Goal: Leave review/rating: Leave review/rating

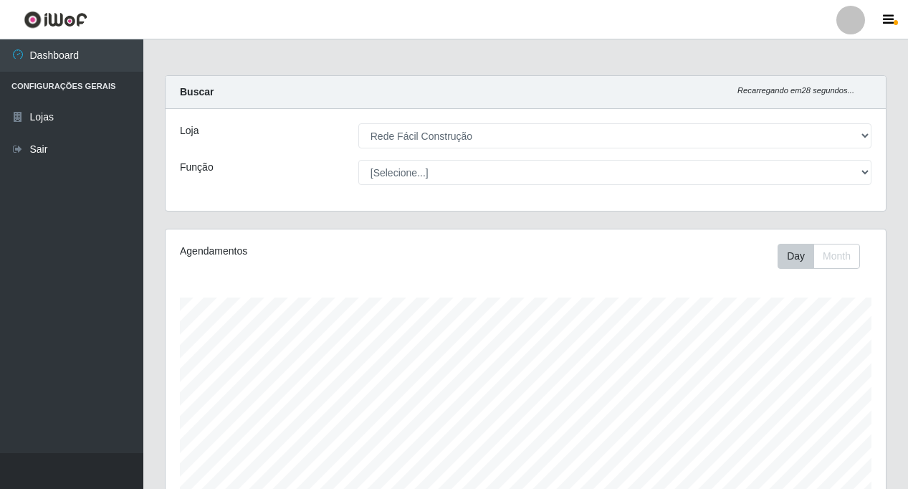
select select "318"
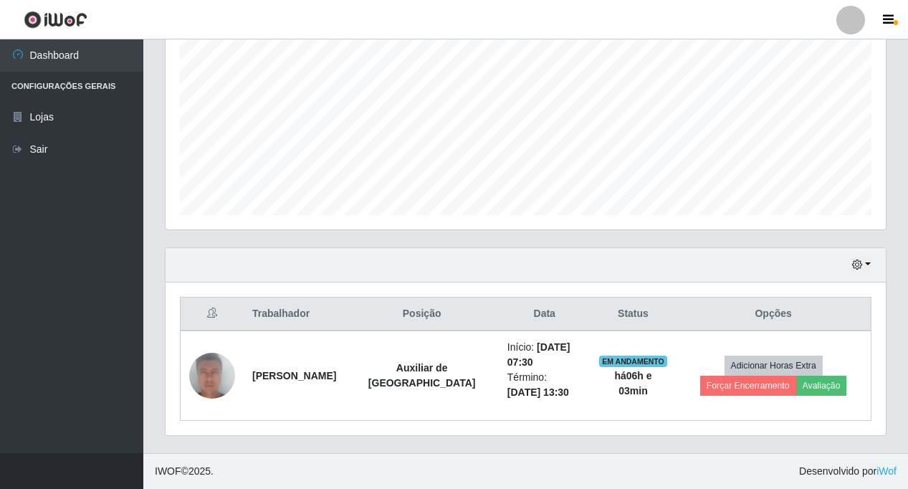
scroll to position [297, 720]
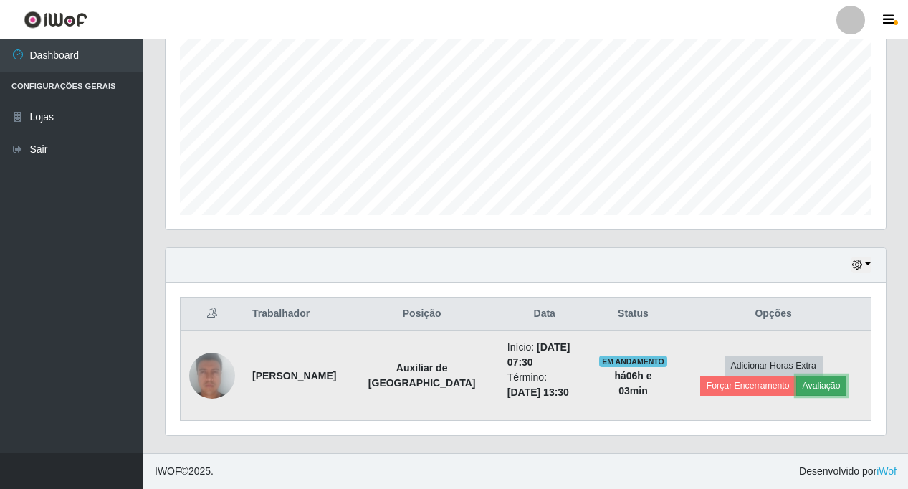
click at [796, 388] on button "Avaliação" at bounding box center [821, 386] width 51 height 20
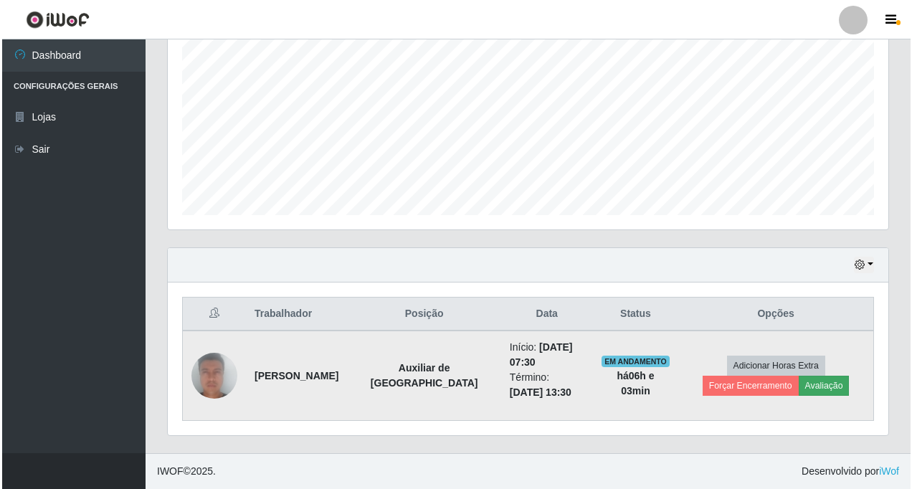
scroll to position [297, 713]
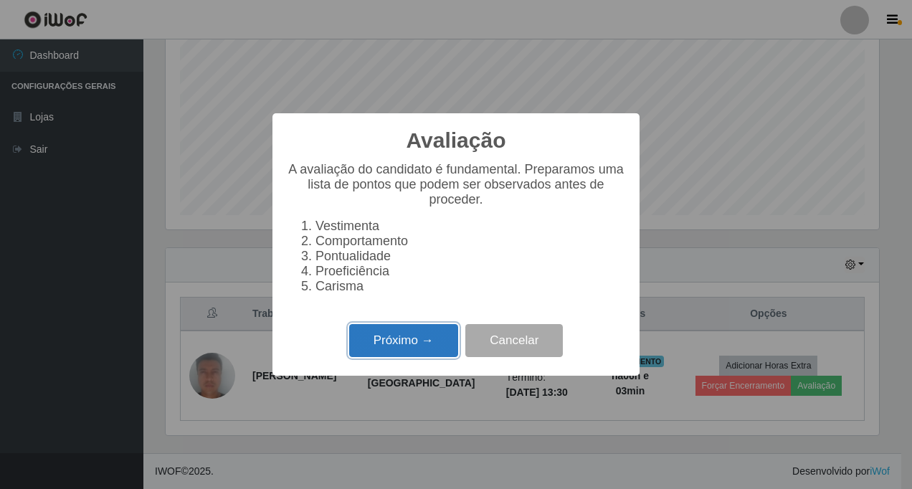
click at [396, 347] on button "Próximo →" at bounding box center [403, 341] width 109 height 34
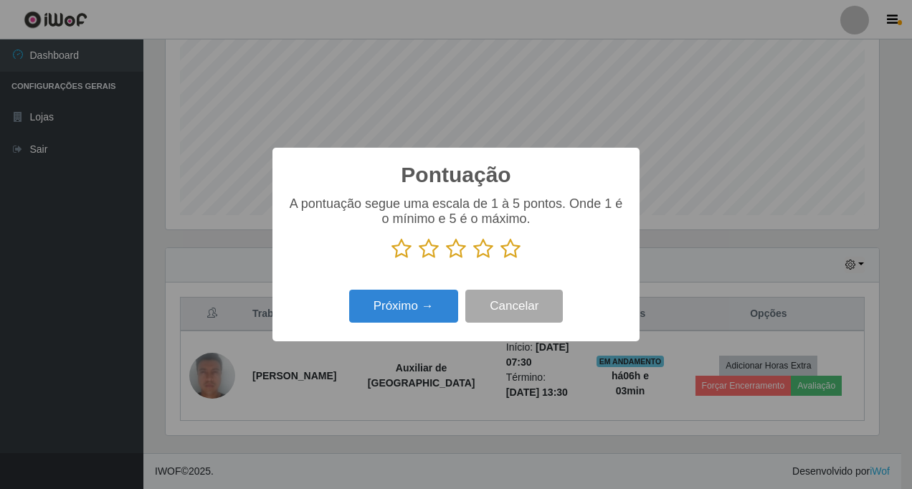
scroll to position [716510, 716094]
click at [506, 252] on icon at bounding box center [510, 249] width 20 height 22
click at [500, 259] on input "radio" at bounding box center [500, 259] width 0 height 0
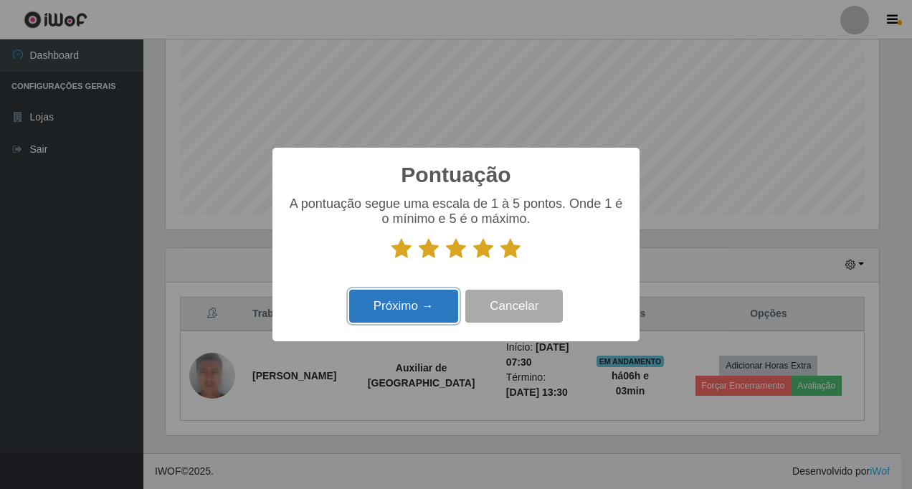
click at [414, 305] on button "Próximo →" at bounding box center [403, 307] width 109 height 34
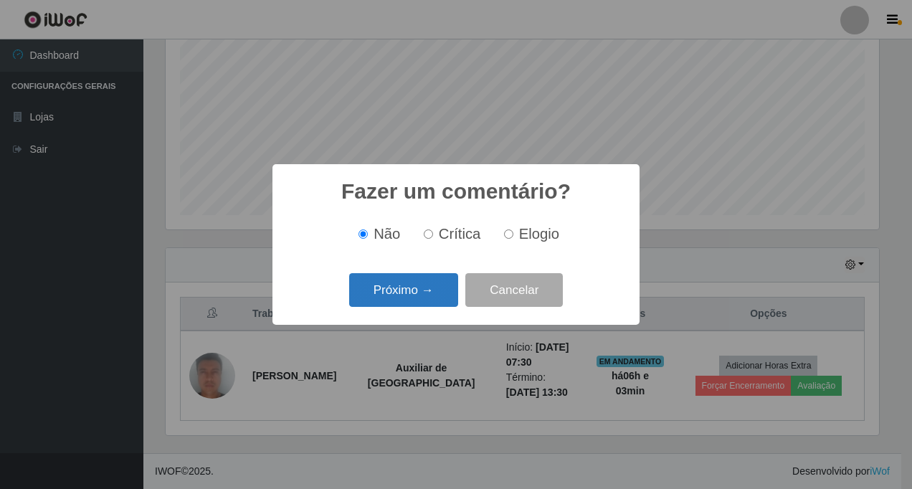
click at [399, 294] on button "Próximo →" at bounding box center [403, 290] width 109 height 34
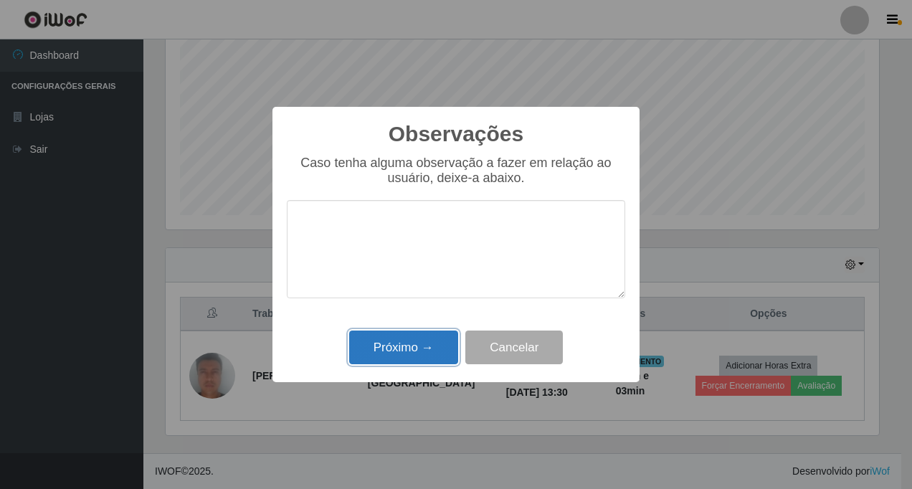
click at [414, 348] on button "Próximo →" at bounding box center [403, 347] width 109 height 34
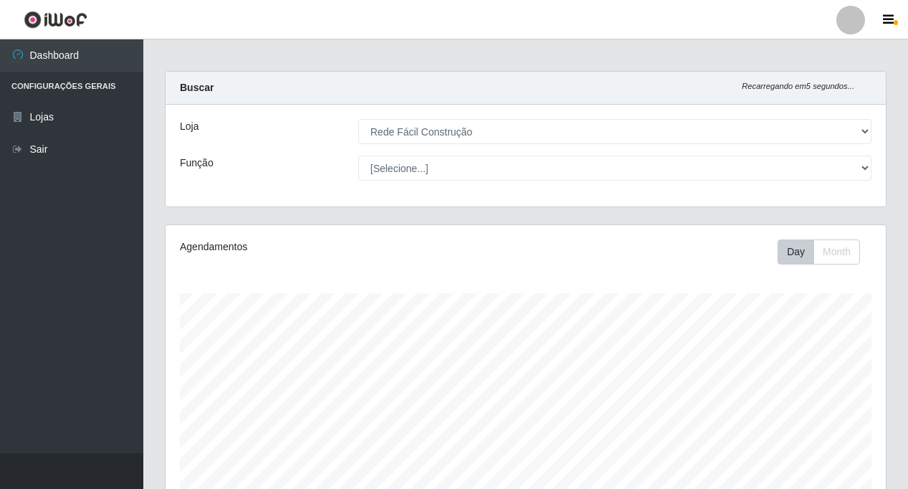
scroll to position [297, 0]
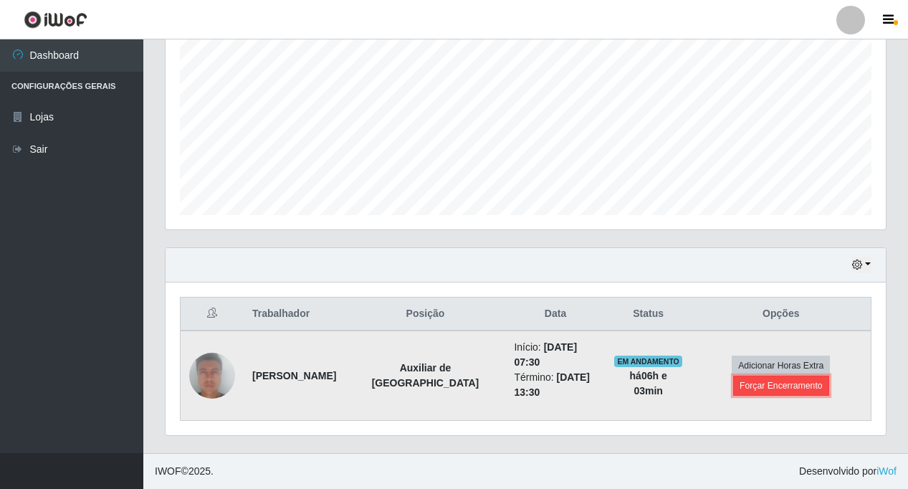
click at [748, 384] on button "Forçar Encerramento" at bounding box center [781, 386] width 96 height 20
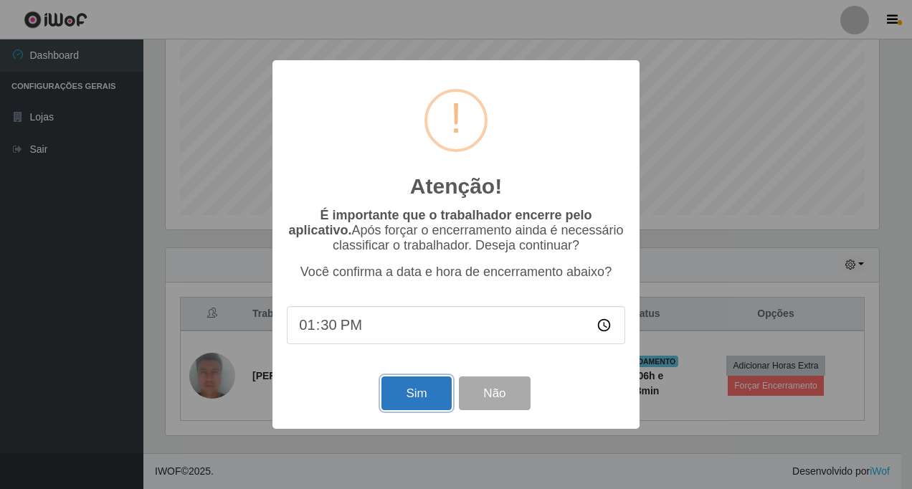
click at [422, 398] on button "Sim" at bounding box center [416, 393] width 70 height 34
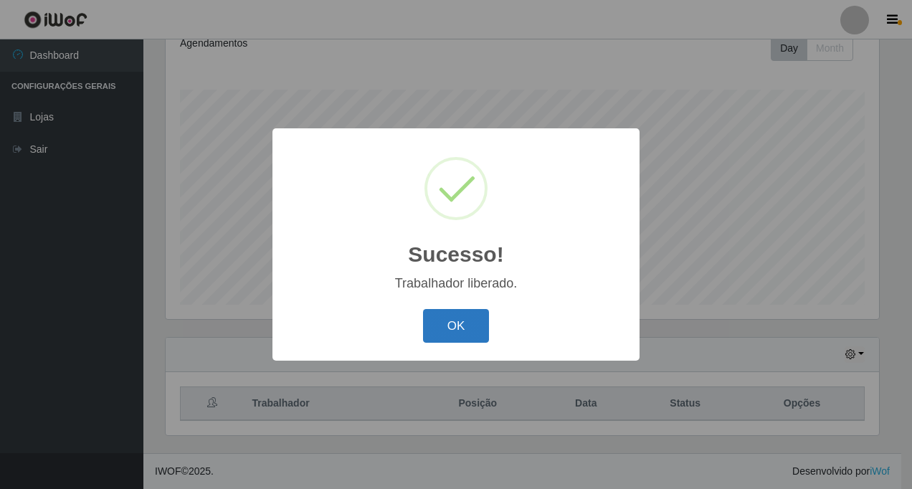
click at [456, 325] on button "OK" at bounding box center [456, 326] width 67 height 34
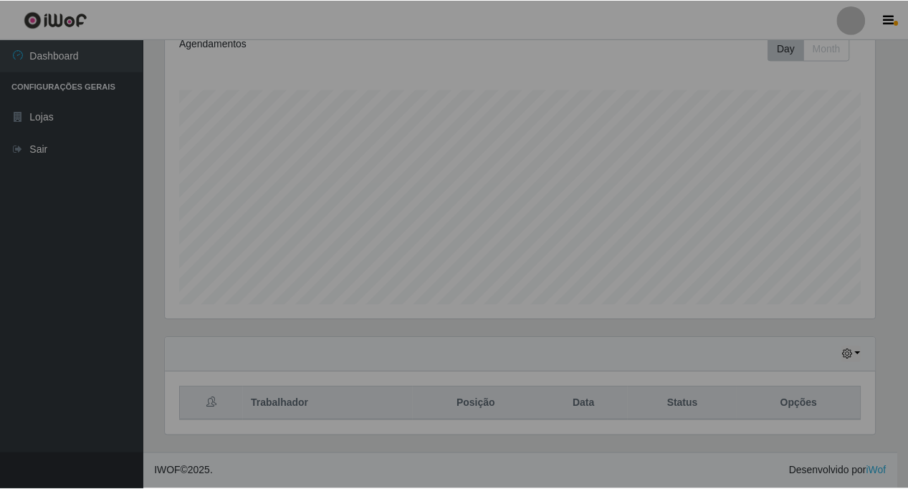
scroll to position [297, 720]
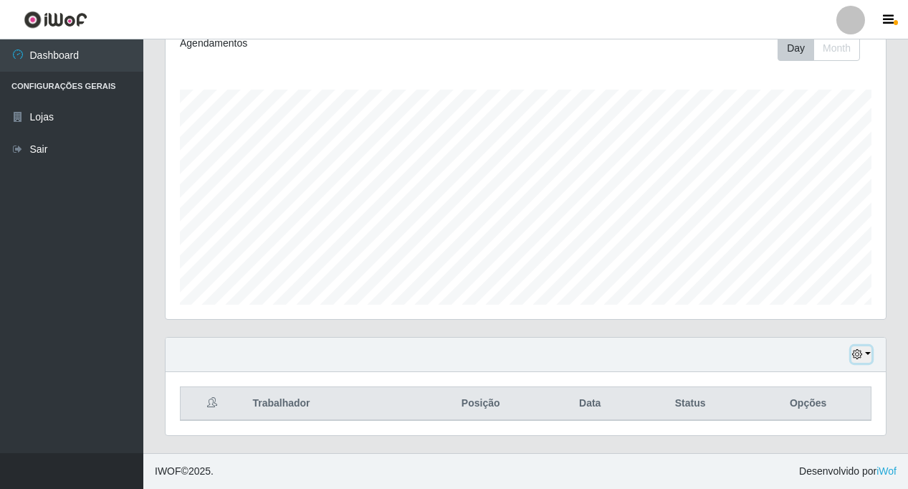
click at [870, 350] on button "button" at bounding box center [862, 354] width 20 height 16
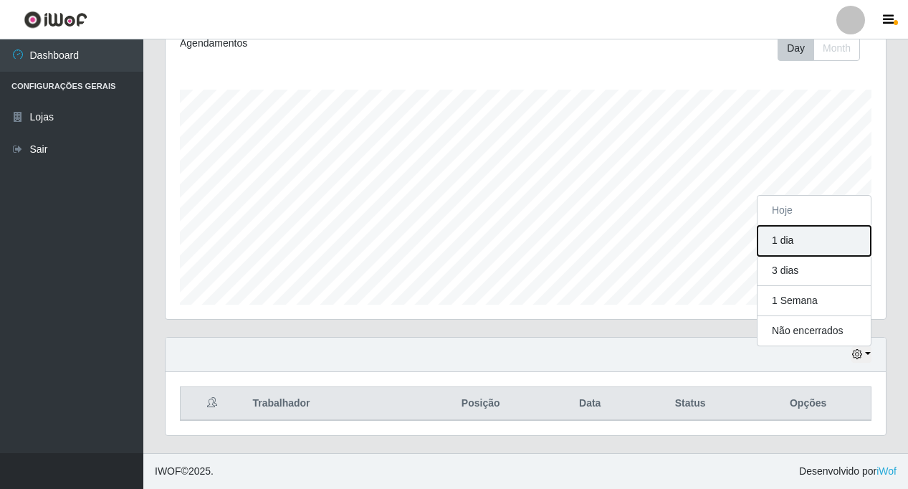
click at [788, 242] on button "1 dia" at bounding box center [814, 241] width 113 height 30
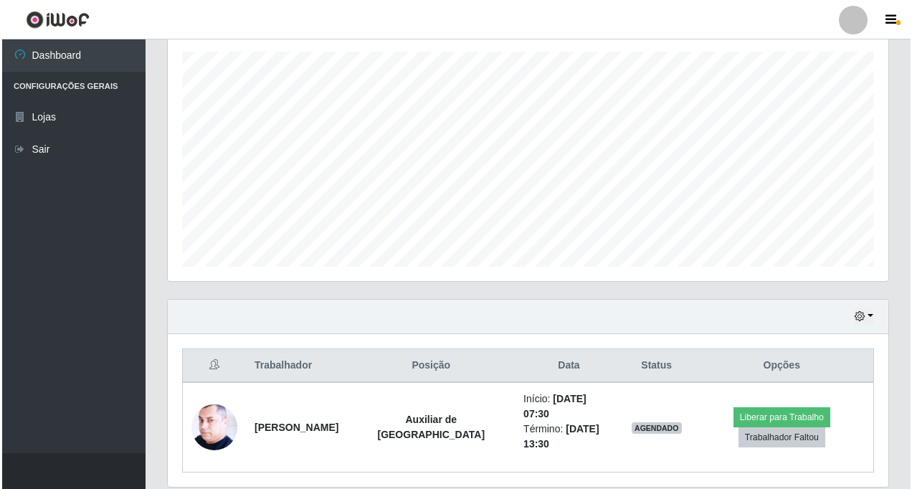
scroll to position [282, 0]
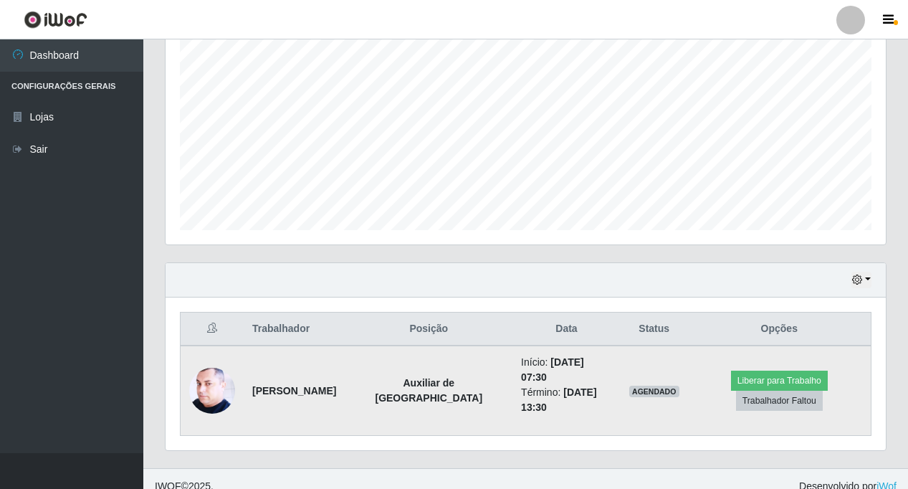
click at [218, 387] on img at bounding box center [212, 390] width 46 height 57
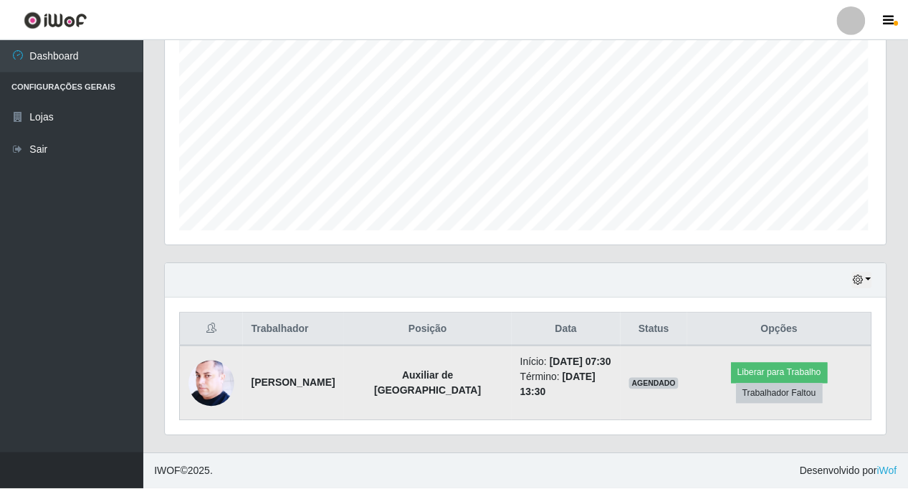
scroll to position [297, 713]
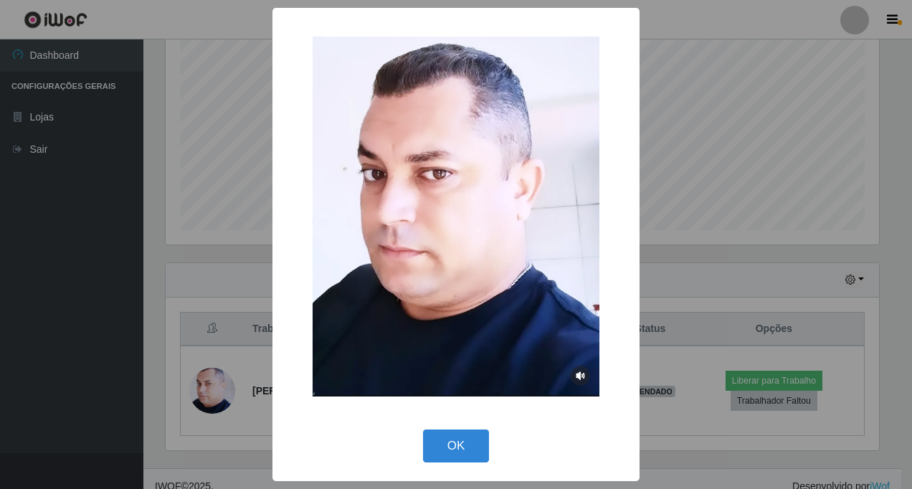
click at [217, 387] on div "× OK Cancel" at bounding box center [456, 244] width 912 height 489
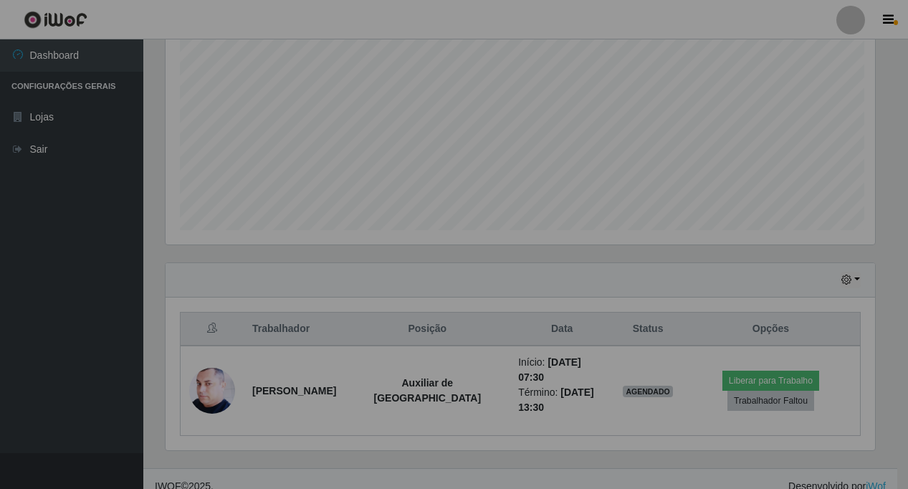
scroll to position [297, 720]
